Goal: Use online tool/utility: Utilize a website feature to perform a specific function

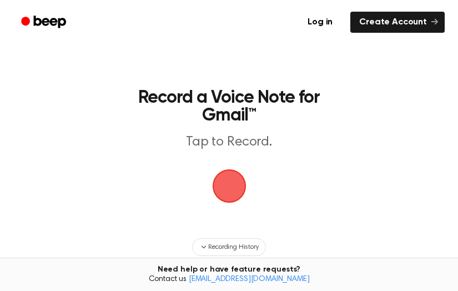
click at [233, 188] on span "button" at bounding box center [229, 186] width 34 height 34
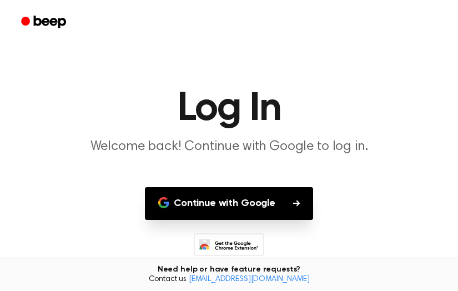
click at [260, 198] on button "Continue with Google" at bounding box center [229, 203] width 168 height 33
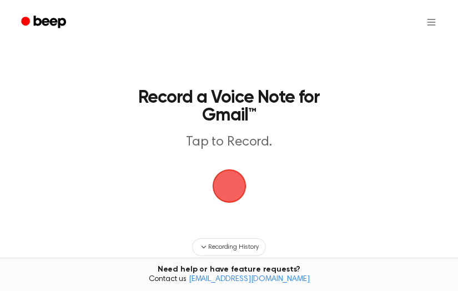
click at [228, 190] on span "button" at bounding box center [229, 186] width 34 height 34
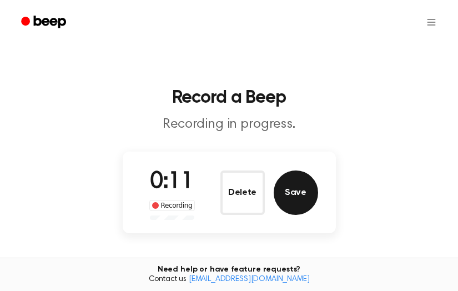
click at [292, 193] on button "Save" at bounding box center [296, 193] width 44 height 44
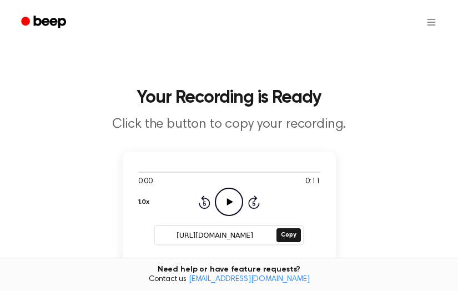
click at [231, 202] on icon at bounding box center [230, 201] width 6 height 7
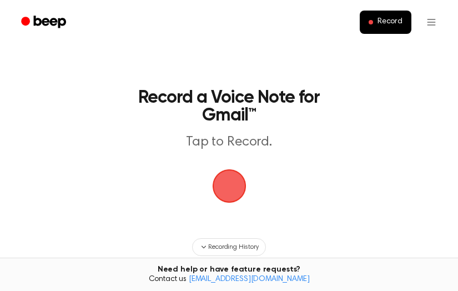
click at [233, 189] on span "button" at bounding box center [229, 186] width 34 height 34
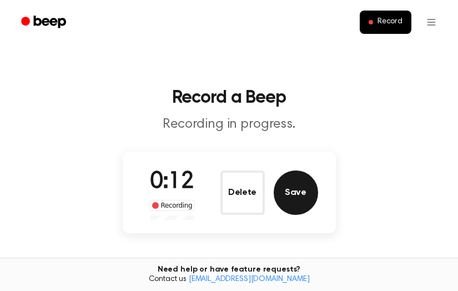
click at [305, 198] on button "Save" at bounding box center [296, 193] width 44 height 44
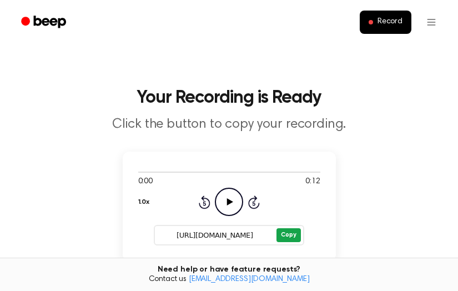
click at [294, 233] on button "Copy" at bounding box center [289, 235] width 24 height 14
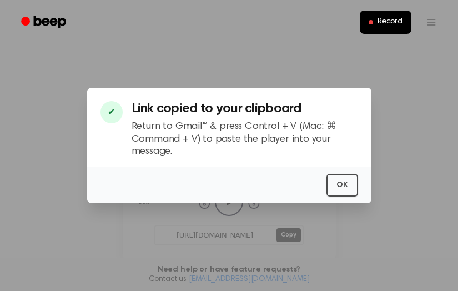
click at [359, 175] on div "OK" at bounding box center [229, 185] width 284 height 36
click at [353, 181] on button "OK" at bounding box center [343, 185] width 32 height 23
